Goal: Task Accomplishment & Management: Manage account settings

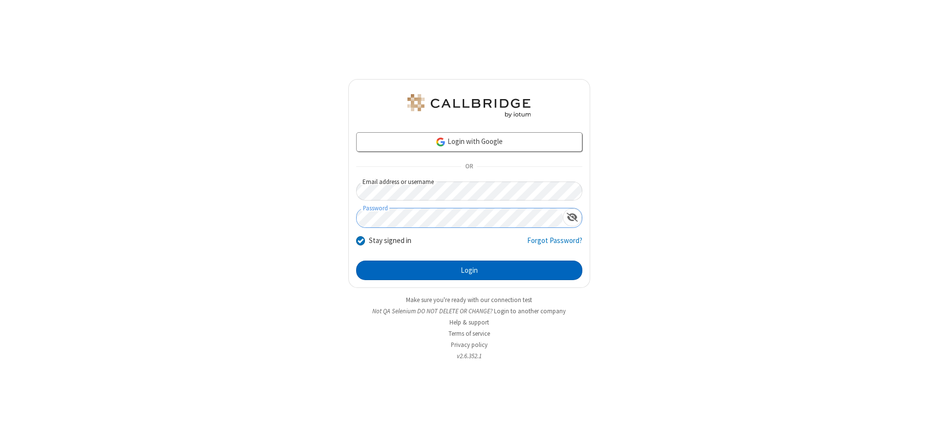
click at [469, 271] on button "Login" at bounding box center [469, 271] width 226 height 20
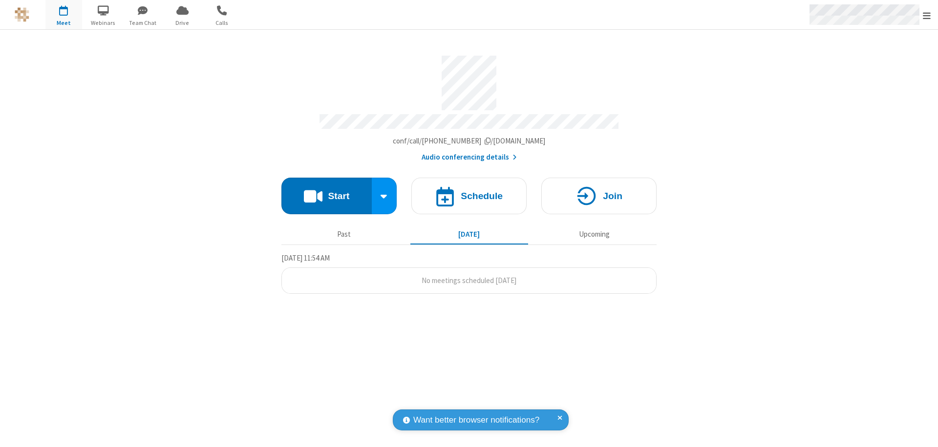
click at [926, 15] on span "Open menu" at bounding box center [926, 16] width 8 height 10
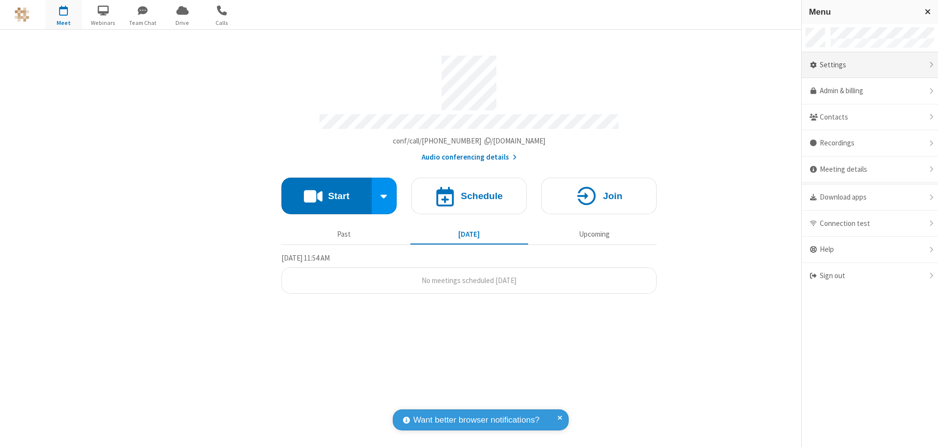
click at [869, 65] on div "Settings" at bounding box center [869, 65] width 136 height 26
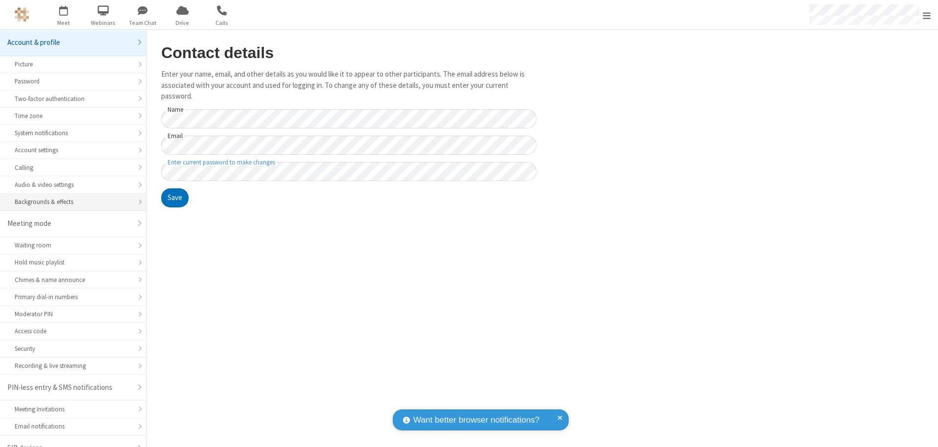
click at [69, 197] on div "Backgrounds & effects" at bounding box center [73, 201] width 117 height 9
